Goal: Download file/media

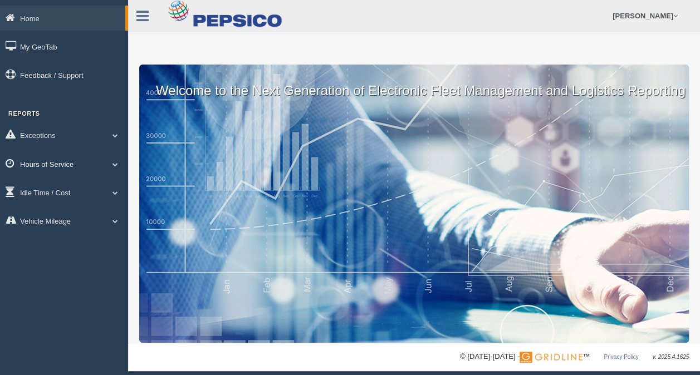
click at [63, 164] on link "Hours of Service" at bounding box center [64, 163] width 128 height 25
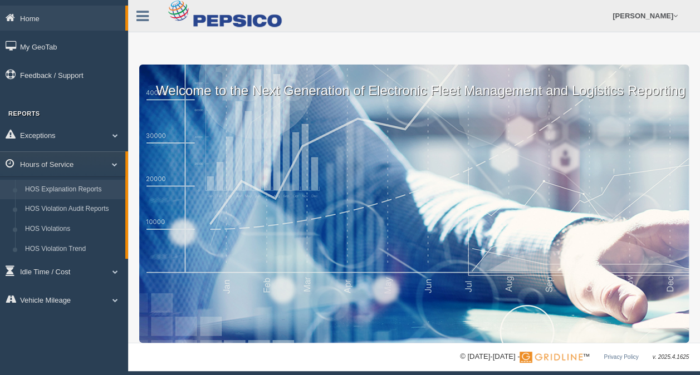
click at [67, 186] on link "HOS Explanation Reports" at bounding box center [72, 190] width 105 height 20
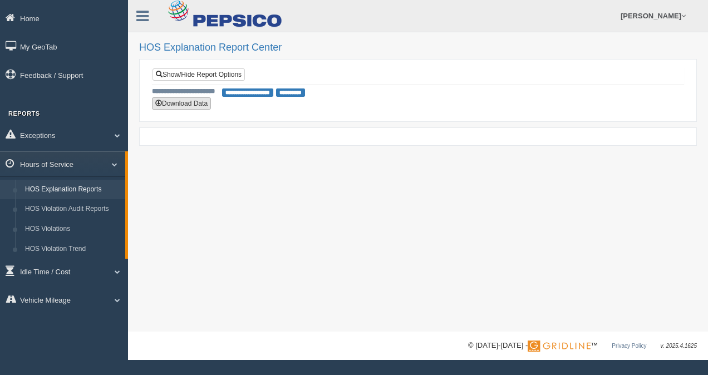
click at [188, 102] on button "Download Data" at bounding box center [181, 103] width 59 height 12
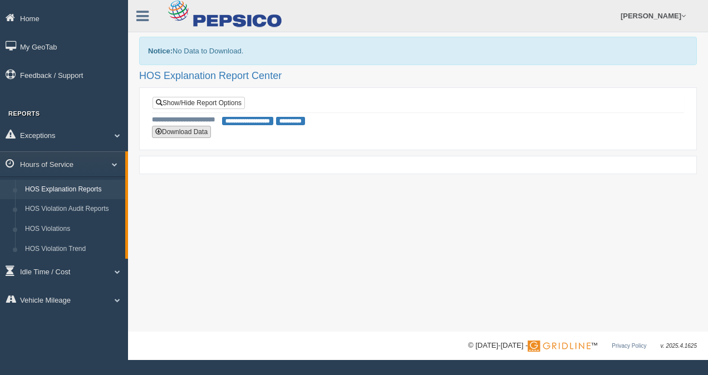
click at [184, 131] on button "Download Data" at bounding box center [181, 132] width 59 height 12
click at [59, 232] on link "HOS Violations" at bounding box center [72, 229] width 105 height 20
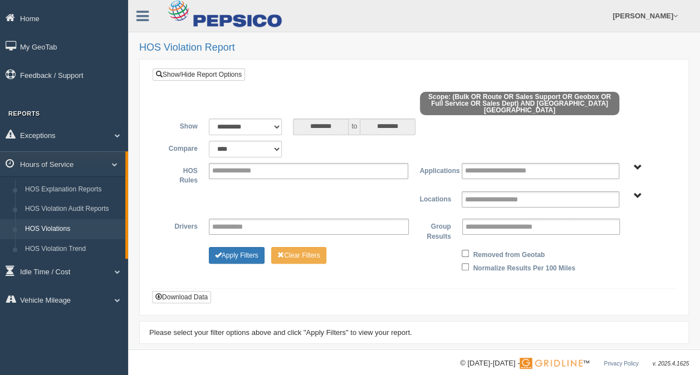
scroll to position [4, 0]
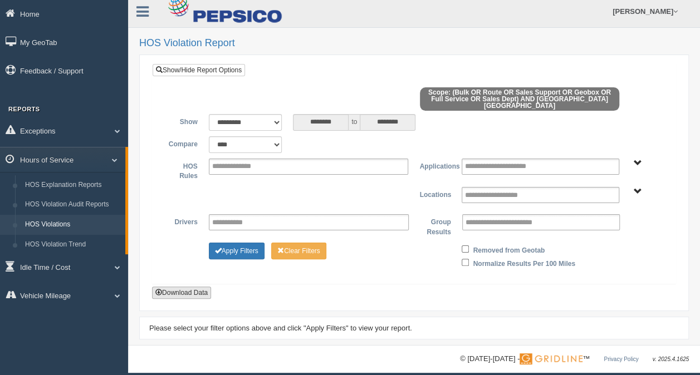
click at [190, 287] on button "Download Data" at bounding box center [181, 293] width 59 height 12
